Goal: Information Seeking & Learning: Learn about a topic

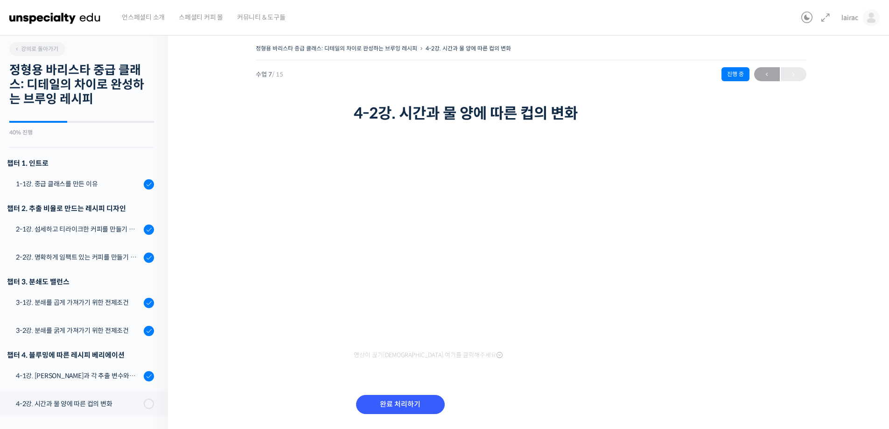
scroll to position [120, 0]
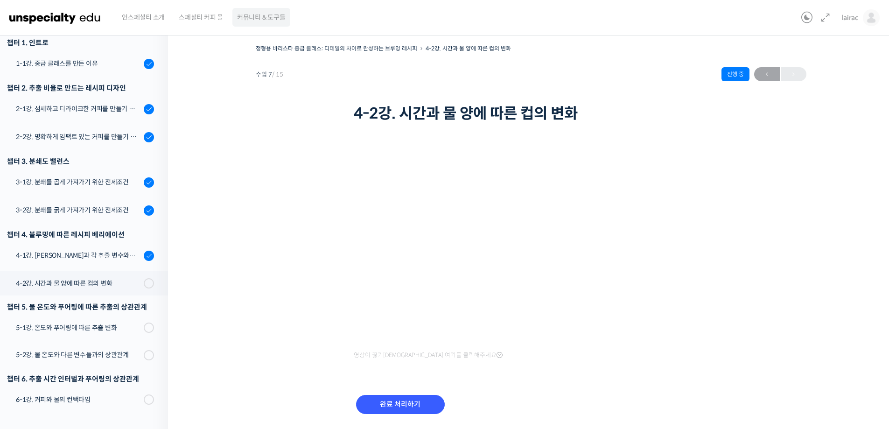
click at [260, 20] on span "커뮤니티 & 도구들" at bounding box center [261, 17] width 49 height 35
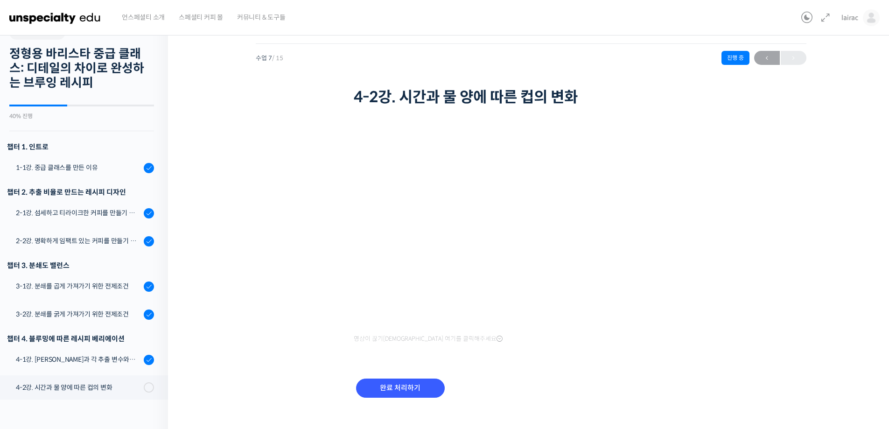
scroll to position [0, 0]
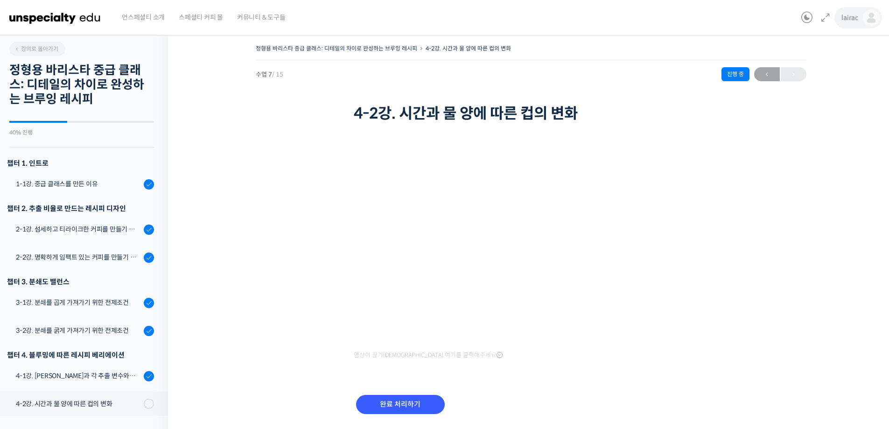
click at [850, 22] on link "lairac" at bounding box center [861, 17] width 38 height 35
click at [807, 74] on span "내가 등록한 강의" at bounding box center [816, 74] width 41 height 8
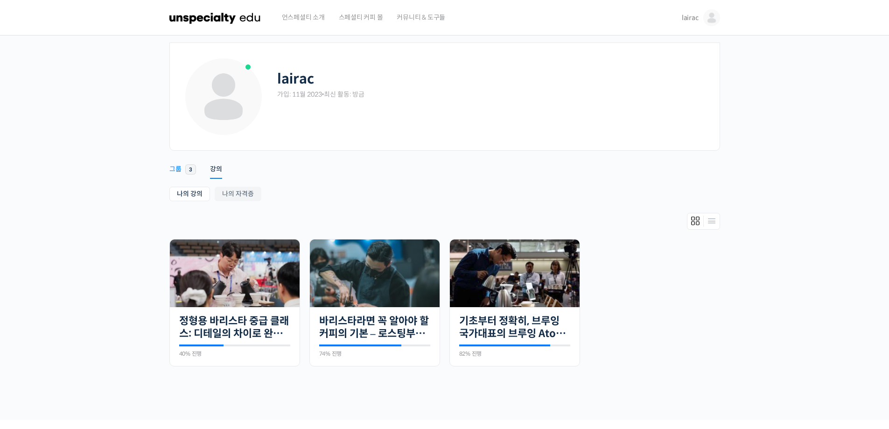
click at [177, 169] on div "그룹" at bounding box center [175, 172] width 12 height 14
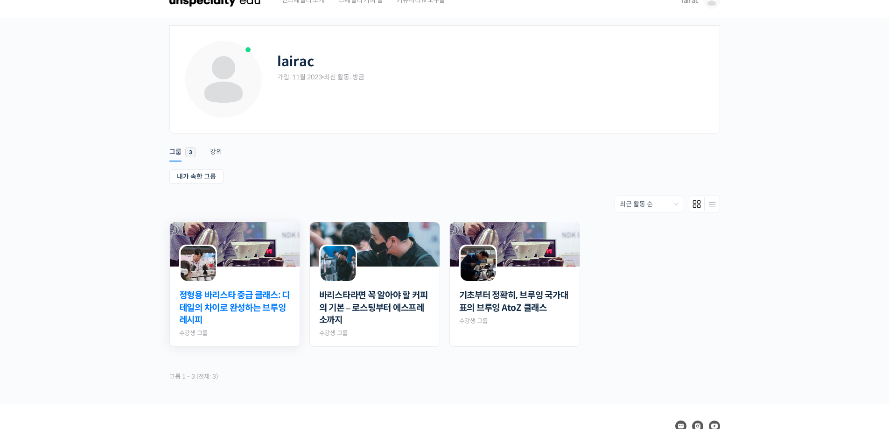
scroll to position [47, 0]
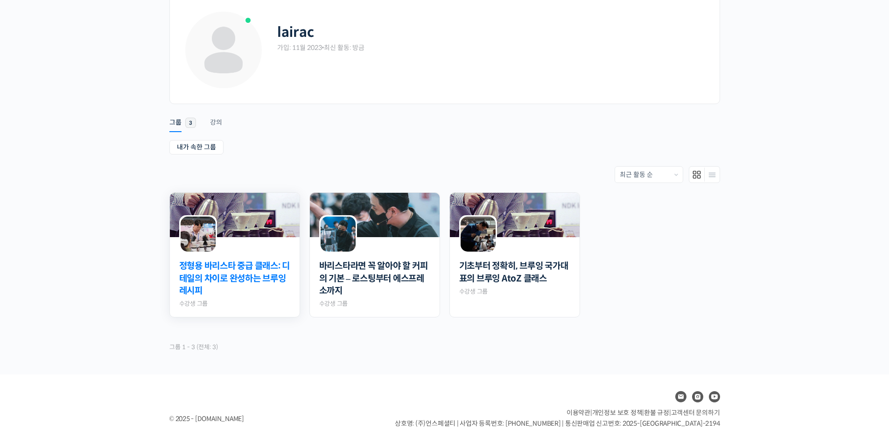
click at [211, 268] on link "정형용 바리스타 중급 클래스: 디테일의 차이로 완성하는 브루잉 레시피" at bounding box center [234, 278] width 111 height 37
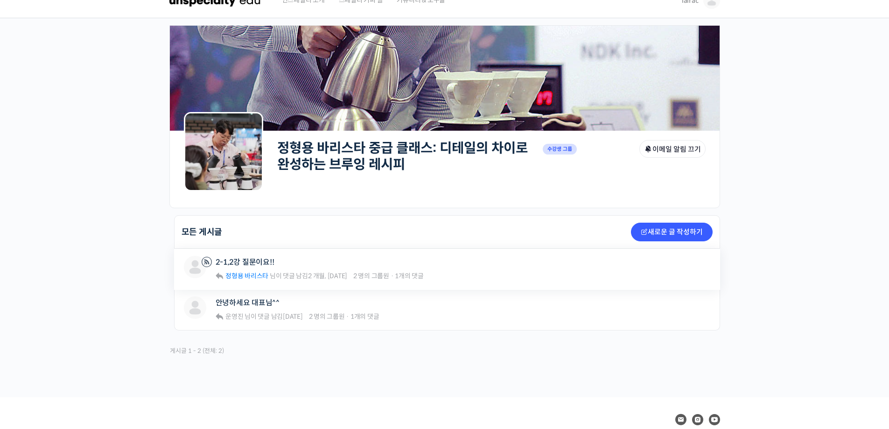
scroll to position [47, 0]
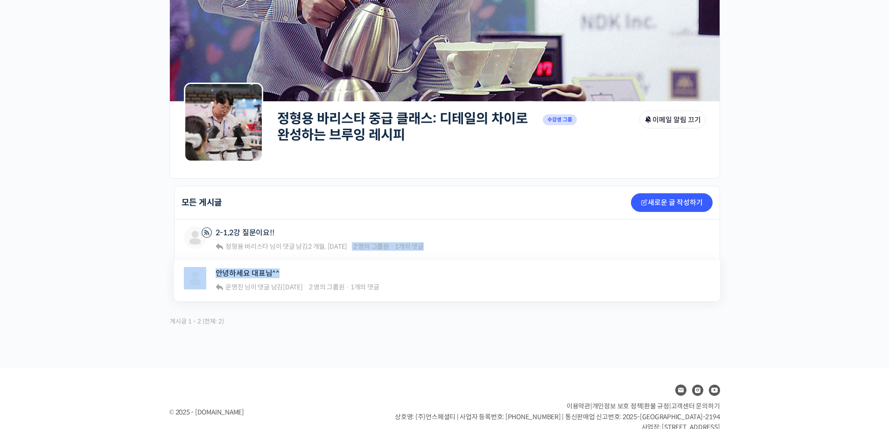
drag, startPoint x: 347, startPoint y: 249, endPoint x: 351, endPoint y: 271, distance: 22.3
click at [351, 271] on ul "모든 게시글 새로운 글 작성하기 lairac 2-1,2강 질문이요!! 정형용 바리스타 님이 댓글 남김 2 개월, 2 주 전 2 명의 그룹원 ·…" at bounding box center [447, 243] width 546 height 115
click at [242, 232] on link "2-1,2강 질문이요!!" at bounding box center [245, 232] width 59 height 9
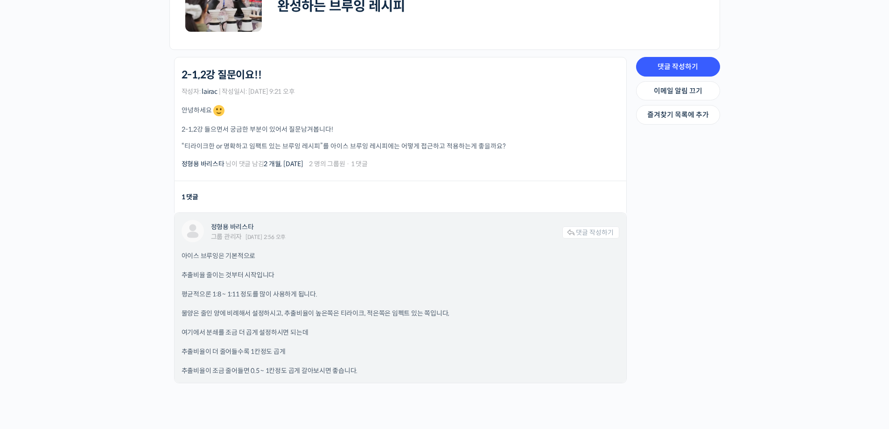
scroll to position [187, 0]
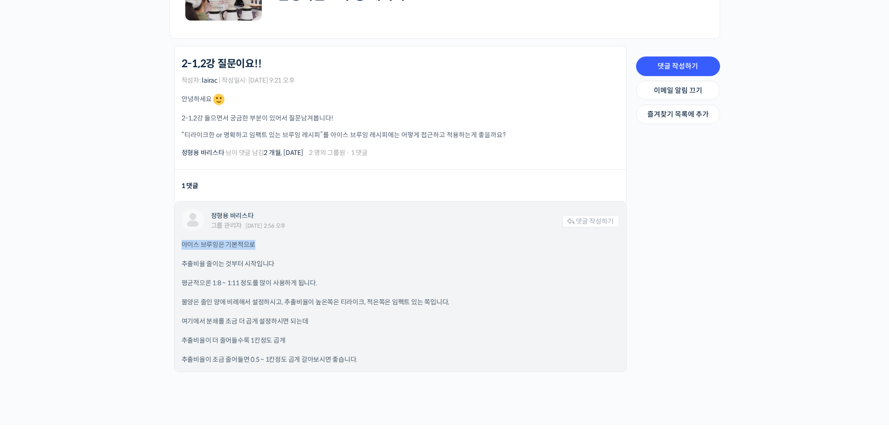
drag, startPoint x: 180, startPoint y: 247, endPoint x: 255, endPoint y: 246, distance: 75.2
click at [255, 246] on div "정형용 바리스타 그룹 관리자 2025년 07월 23일 2:56 오후 댓글 작성하기 아이스 브루잉은 기본적으로 추출비율 줄이는 것부터 시작입니다…" at bounding box center [401, 287] width 452 height 170
drag, startPoint x: 181, startPoint y: 264, endPoint x: 296, endPoint y: 264, distance: 115.8
click at [296, 264] on div "정형용 바리스타 그룹 관리자 2025년 07월 23일 2:56 오후 댓글 작성하기 아이스 브루잉은 기본적으로 추출비율 줄이는 것부터 시작입니다…" at bounding box center [401, 287] width 452 height 170
drag, startPoint x: 179, startPoint y: 284, endPoint x: 323, endPoint y: 286, distance: 143.3
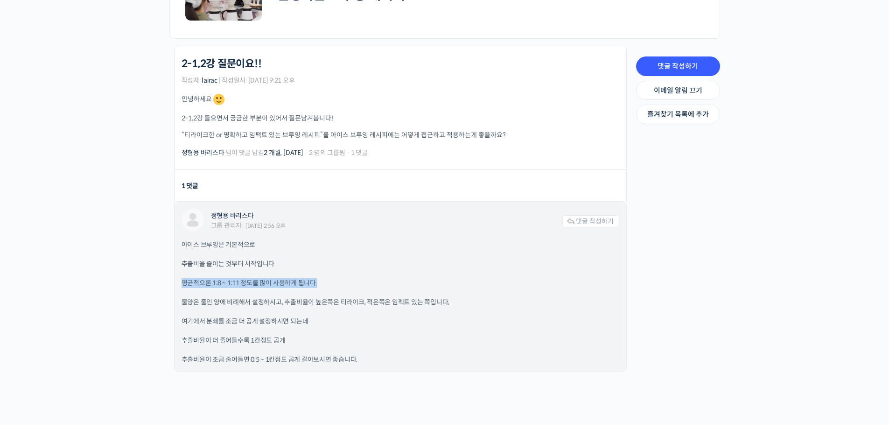
click at [323, 286] on div "정형용 바리스타 그룹 관리자 2025년 07월 23일 2:56 오후 댓글 작성하기 아이스 브루잉은 기본적으로 추출비율 줄이는 것부터 시작입니다…" at bounding box center [401, 287] width 452 height 170
drag, startPoint x: 181, startPoint y: 302, endPoint x: 280, endPoint y: 303, distance: 98.5
click at [280, 303] on p "물양은 줄인 양에 비례해서 설정하시고, 추출비율이 높은쪽은 티라이크, 적은쪽은 임펙트 있는 쪽입니다," at bounding box center [401, 302] width 438 height 10
drag, startPoint x: 284, startPoint y: 300, endPoint x: 361, endPoint y: 298, distance: 77.0
click at [361, 298] on p "물양은 줄인 양에 비례해서 설정하시고, 추출비율이 높은쪽은 티라이크, 적은쪽은 임펙트 있는 쪽입니다," at bounding box center [401, 302] width 438 height 10
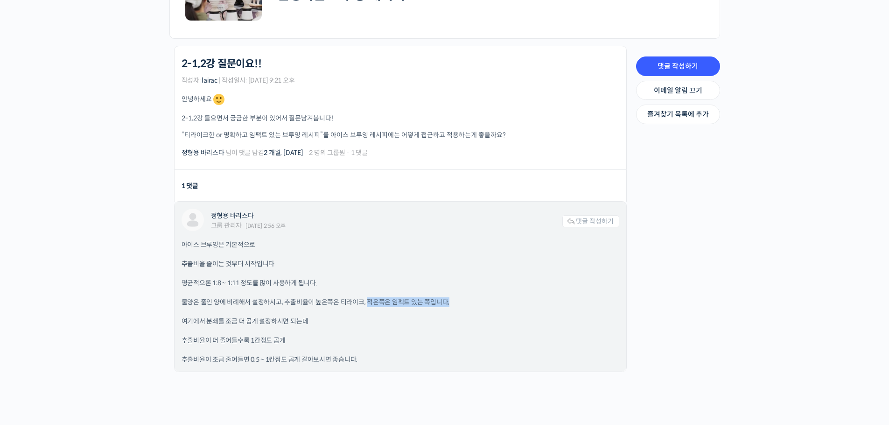
drag, startPoint x: 365, startPoint y: 300, endPoint x: 451, endPoint y: 302, distance: 85.5
click at [451, 302] on p "물양은 줄인 양에 비례해서 설정하시고, 추출비율이 높은쪽은 티라이크, 적은쪽은 임펙트 있는 쪽입니다," at bounding box center [401, 302] width 438 height 10
click at [330, 331] on div "아이스 브루잉은 기본적으로 추출비율 줄이는 것부터 시작입니다 평균적으론 1:8 ~ 1:11 정도를 많이 사용하게 됩니다. 물양은 줄인 양에 비…" at bounding box center [401, 302] width 438 height 125
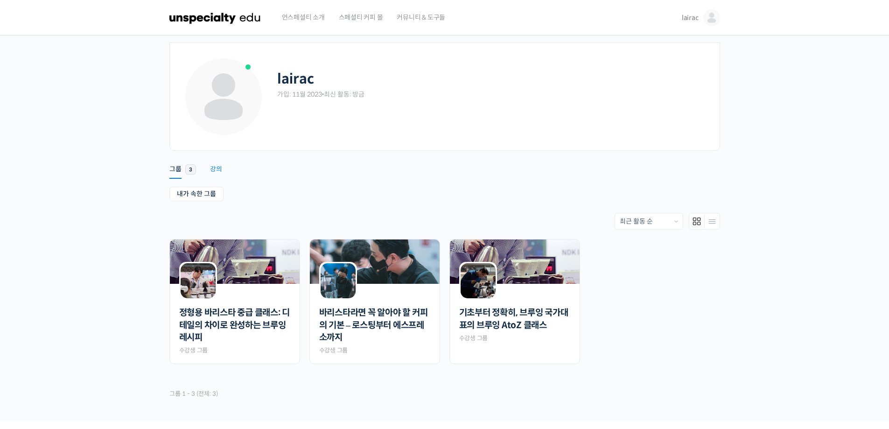
click at [215, 170] on div "강의" at bounding box center [216, 172] width 12 height 14
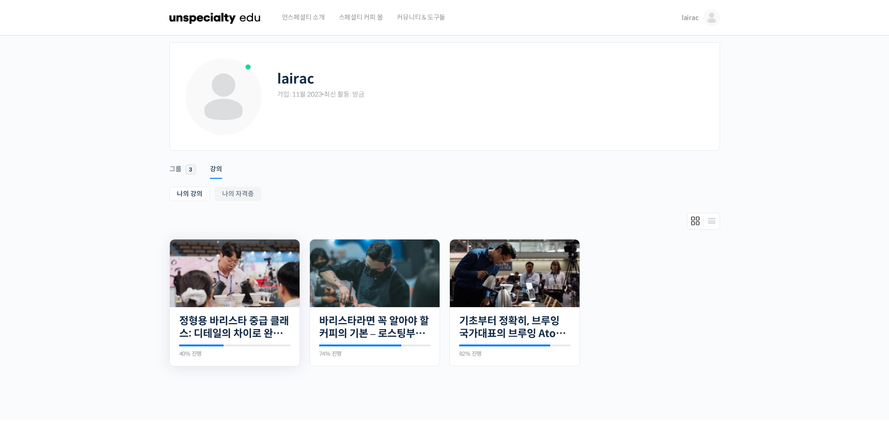
click at [243, 286] on img at bounding box center [235, 273] width 130 height 68
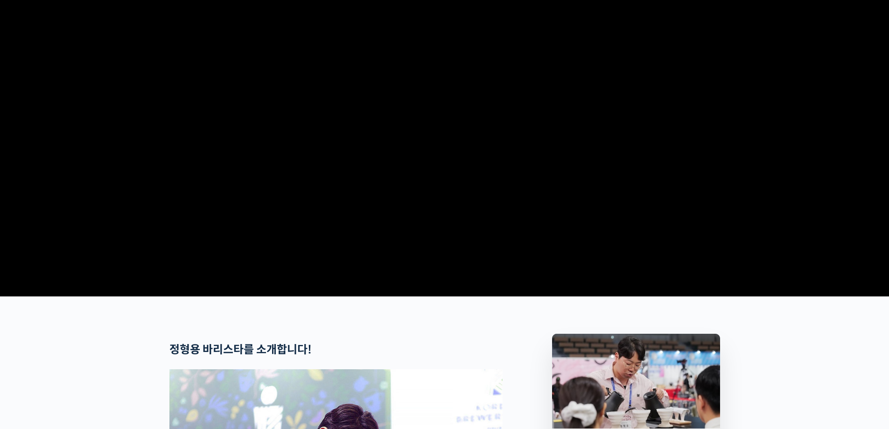
scroll to position [233, 0]
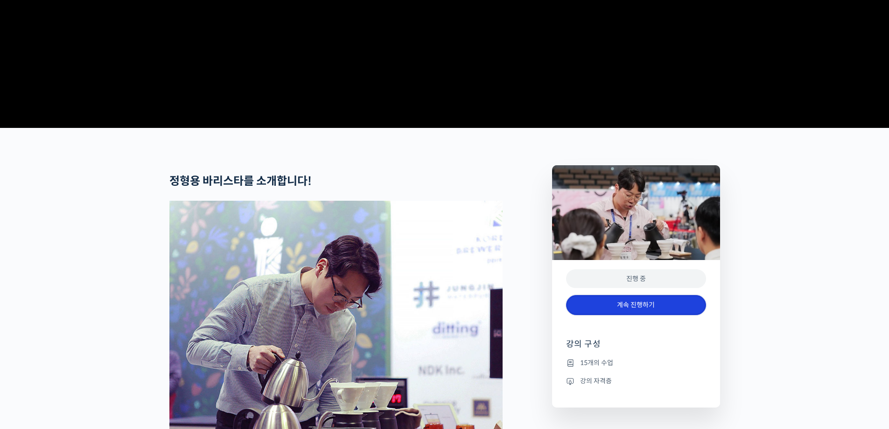
click at [627, 315] on link "계속 진행하기" at bounding box center [636, 305] width 140 height 20
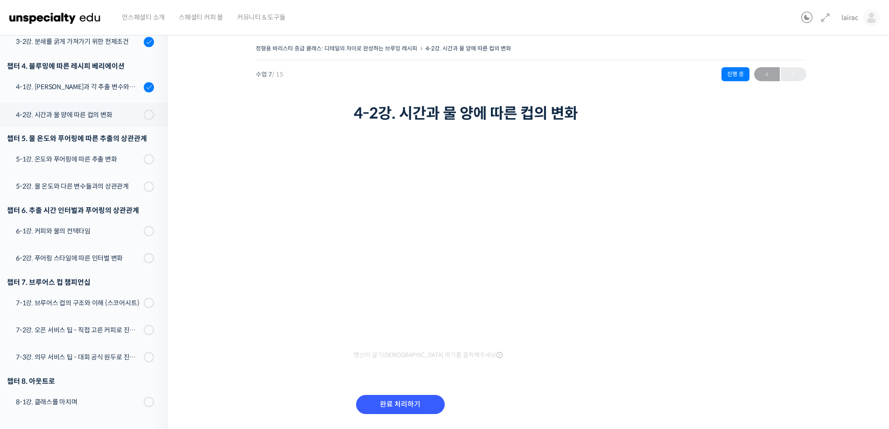
scroll to position [214, 0]
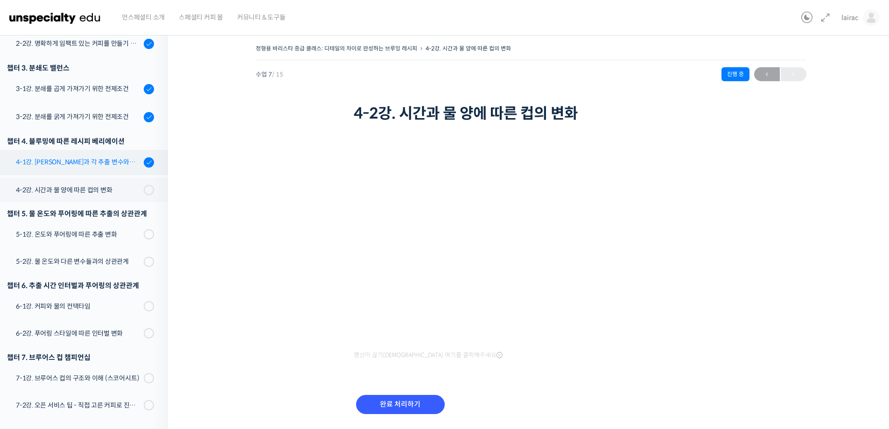
click at [86, 163] on div "4-1강. [PERSON_NAME]과 각 추출 변수와의 상관관계" at bounding box center [78, 162] width 125 height 10
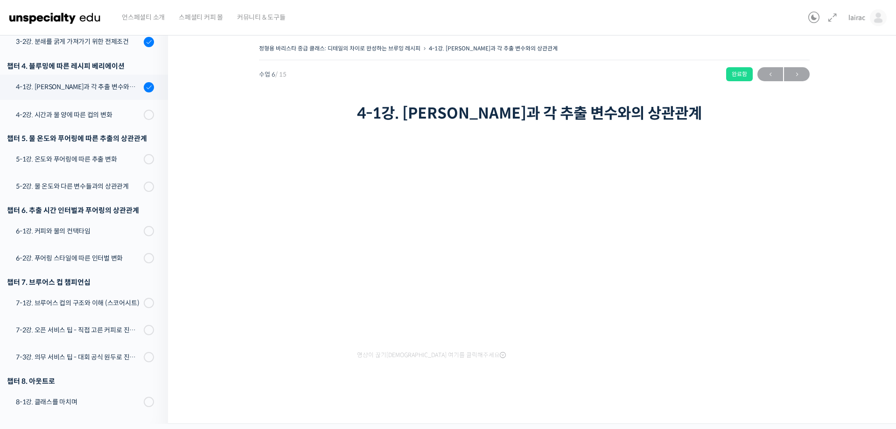
scroll to position [214, 0]
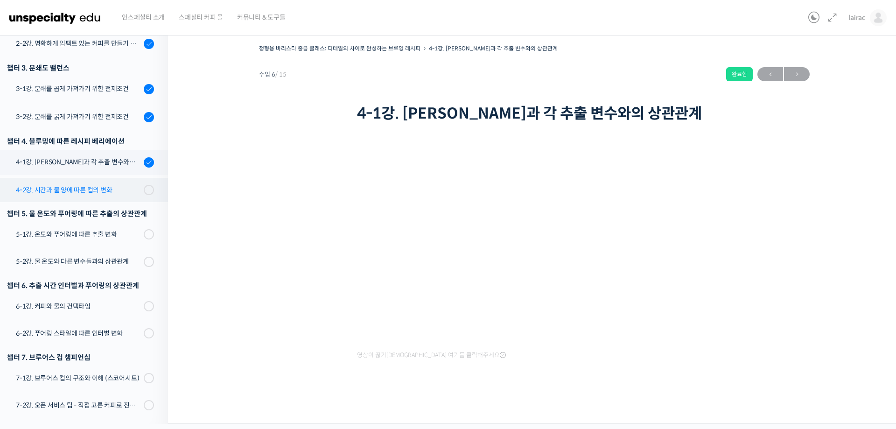
click at [55, 192] on div "4-2강. 시간과 물 양에 따른 컵의 변화" at bounding box center [78, 190] width 125 height 10
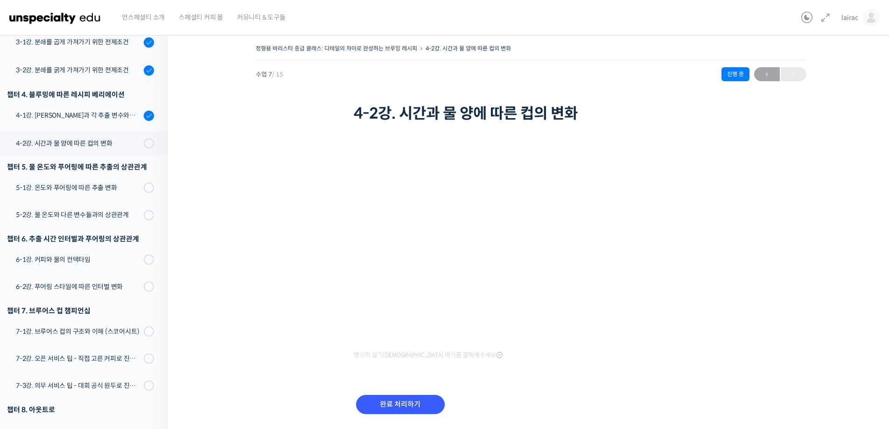
scroll to position [214, 0]
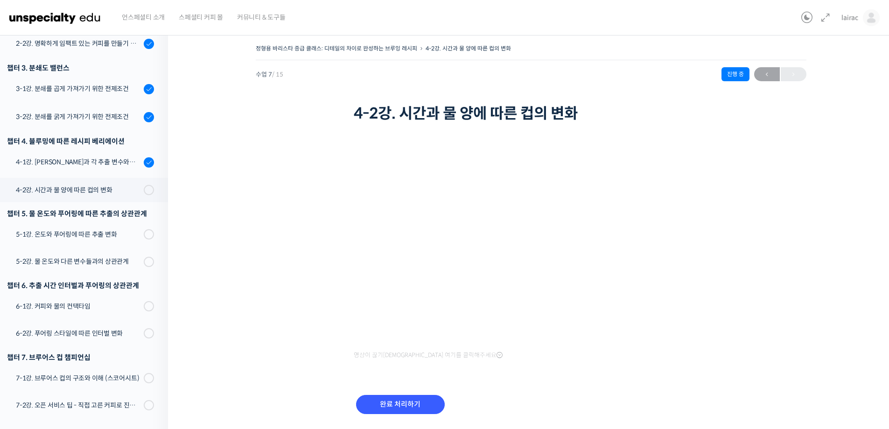
click at [432, 356] on span "영상이 끊기[DEMOGRAPHIC_DATA] 여기를 클릭해주세요" at bounding box center [428, 354] width 149 height 7
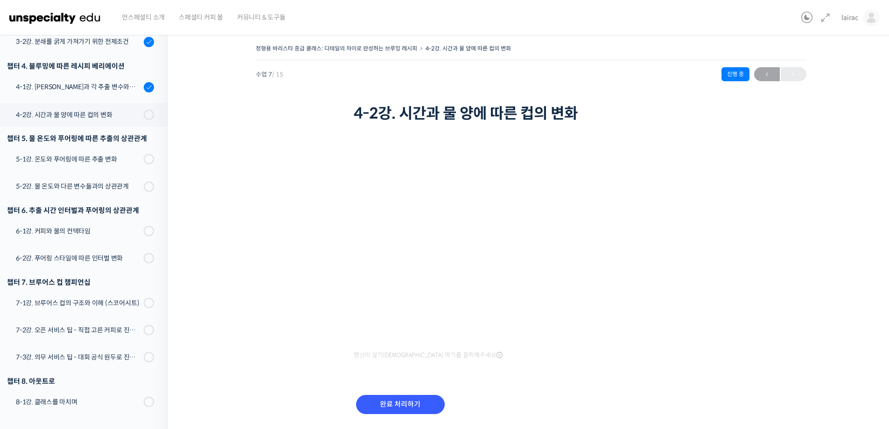
scroll to position [214, 0]
